Goal: Information Seeking & Learning: Learn about a topic

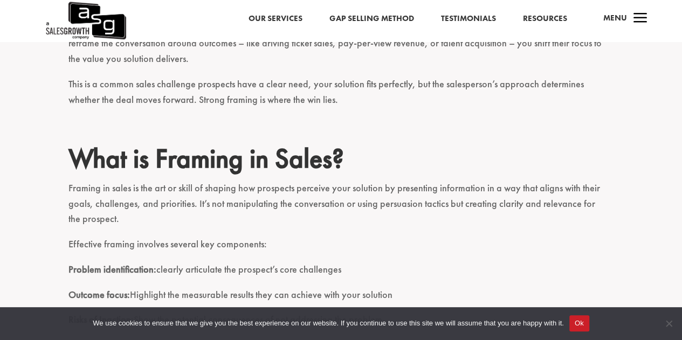
click at [2, 335] on div "We use cookies to ensure that we give you the best experience on our website. I…" at bounding box center [341, 323] width 682 height 33
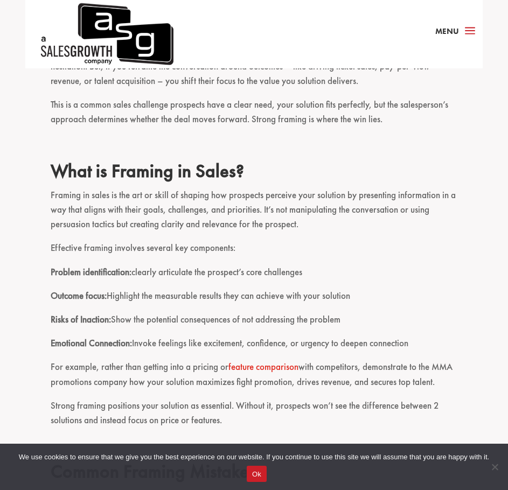
scroll to position [644, 0]
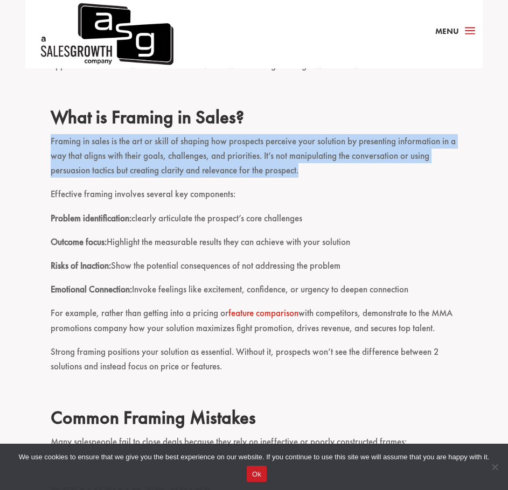
drag, startPoint x: 302, startPoint y: 167, endPoint x: 44, endPoint y: 147, distance: 258.9
copy p "Framing in sales is the art or skill of shaping how prospects perceive your sol…"
click at [117, 161] on p "Framing in sales is the art or skill of shaping how prospects perceive your sol…" at bounding box center [254, 160] width 406 height 53
drag, startPoint x: 301, startPoint y: 169, endPoint x: 48, endPoint y: 147, distance: 254.2
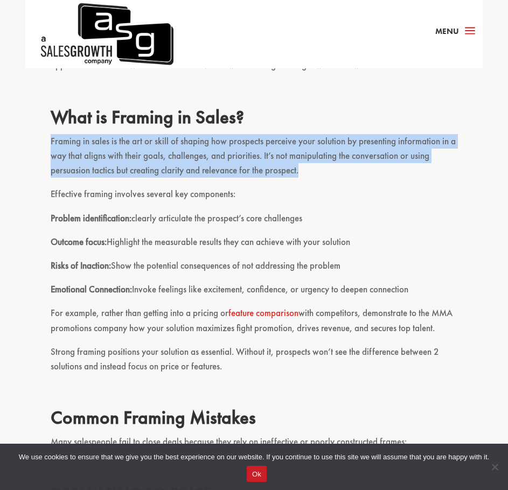
copy p "Framing in sales is the art or skill of shaping how prospects perceive your sol…"
click at [334, 141] on p "Framing in sales is the art or skill of shaping how prospects perceive your sol…" at bounding box center [254, 160] width 406 height 53
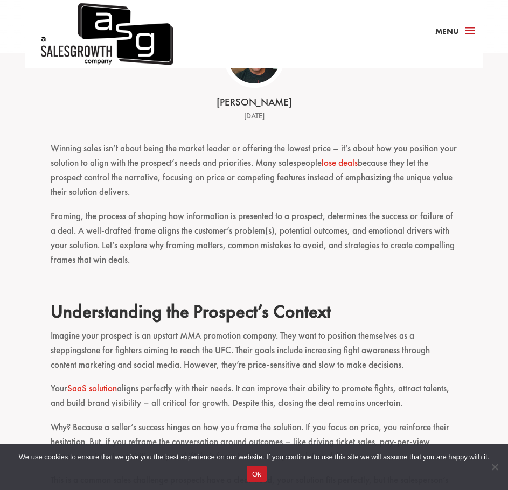
scroll to position [213, 0]
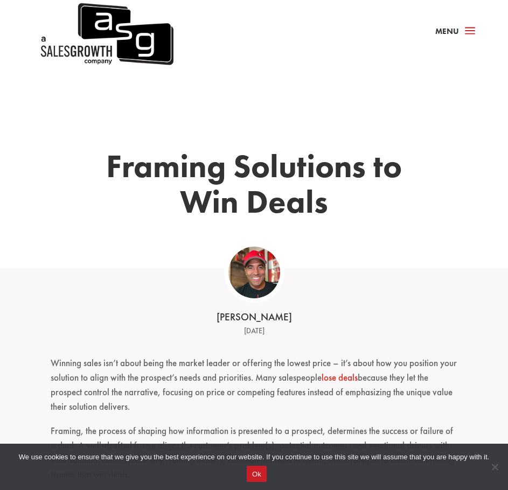
click at [264, 94] on div "Framing Solutions to Win Deals" at bounding box center [254, 168] width 508 height 200
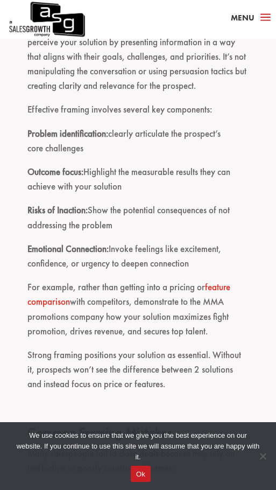
scroll to position [916, 0]
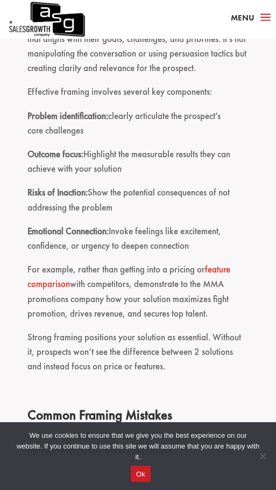
drag, startPoint x: 203, startPoint y: 241, endPoint x: 26, endPoint y: 99, distance: 227.2
copy div "Effective framing involves several key components: Problem identification: clea…"
